Goal: Information Seeking & Learning: Check status

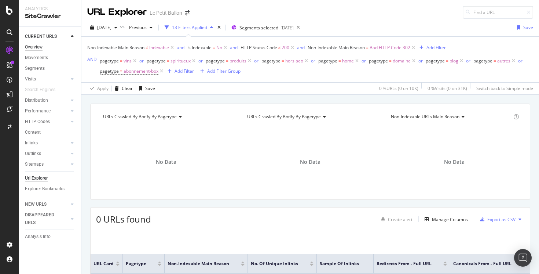
click at [33, 47] on div "Overview" at bounding box center [34, 47] width 18 height 8
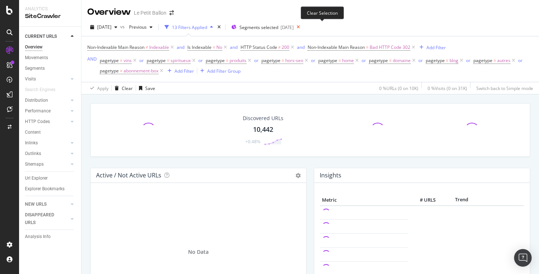
click at [303, 26] on icon at bounding box center [298, 27] width 9 height 10
click at [221, 26] on icon "times" at bounding box center [218, 27] width 3 height 4
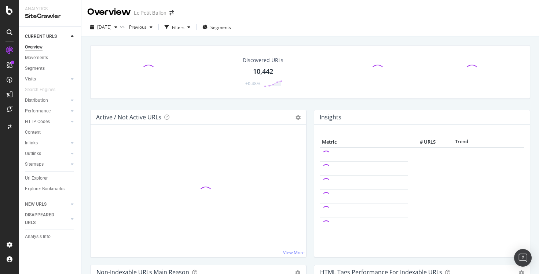
click at [32, 48] on div "Overview" at bounding box center [34, 47] width 18 height 8
click at [10, 9] on icon at bounding box center [9, 10] width 7 height 9
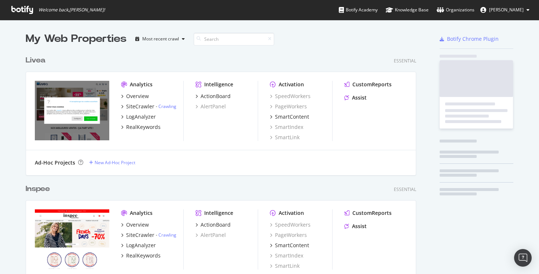
scroll to position [268, 528]
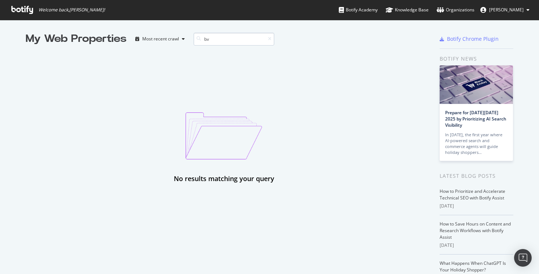
type input "b"
type input "v"
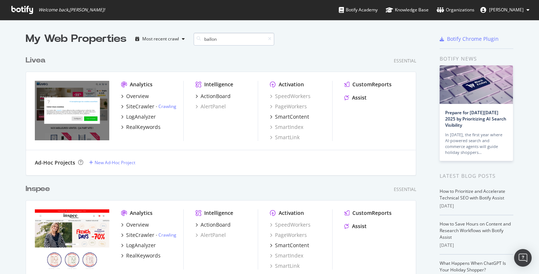
scroll to position [123, 391]
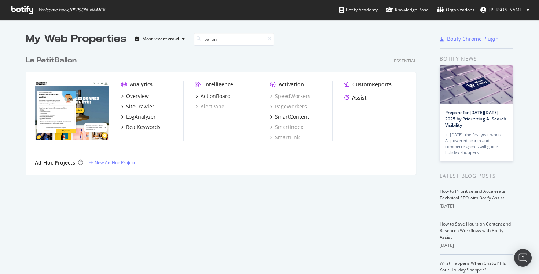
type input "ballon"
click at [57, 57] on b "Ballon" at bounding box center [66, 59] width 22 height 7
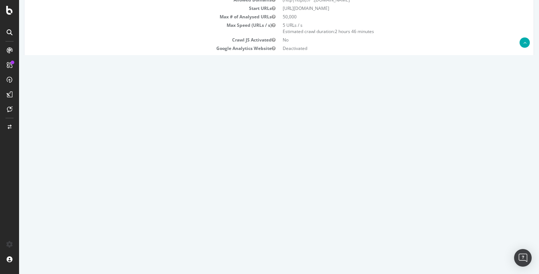
scroll to position [98, 0]
click at [64, 170] on link "2025 Sep. 21st report" at bounding box center [50, 169] width 28 height 6
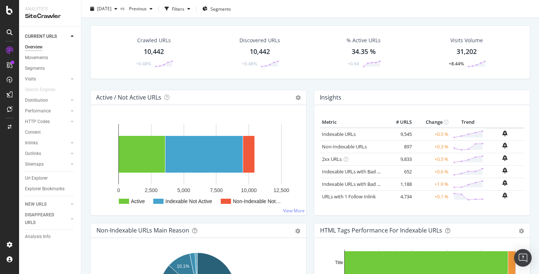
scroll to position [20, 0]
click at [40, 122] on div "HTTP Codes" at bounding box center [37, 122] width 25 height 8
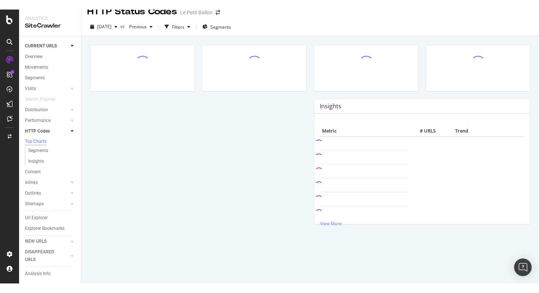
scroll to position [20, 0]
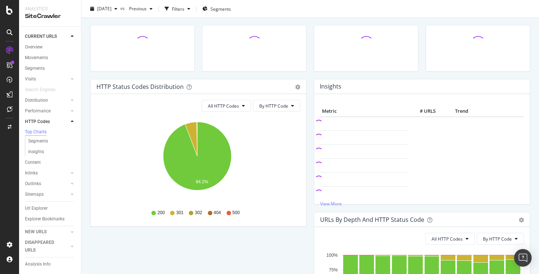
click at [193, 212] on div "302" at bounding box center [195, 212] width 13 height 6
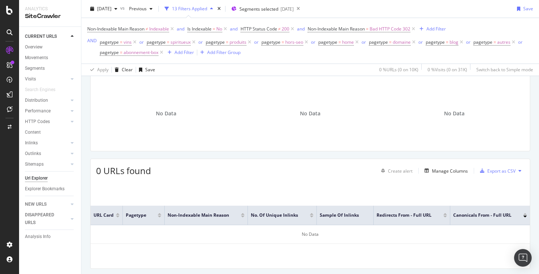
scroll to position [50, 0]
drag, startPoint x: 95, startPoint y: 170, endPoint x: 141, endPoint y: 170, distance: 46.6
click at [141, 170] on div "0 URLs found Create alert Manage Columns Export as CSV" at bounding box center [310, 166] width 439 height 18
click at [141, 170] on span "0 URLs found" at bounding box center [123, 169] width 55 height 12
